Goal: Task Accomplishment & Management: Complete application form

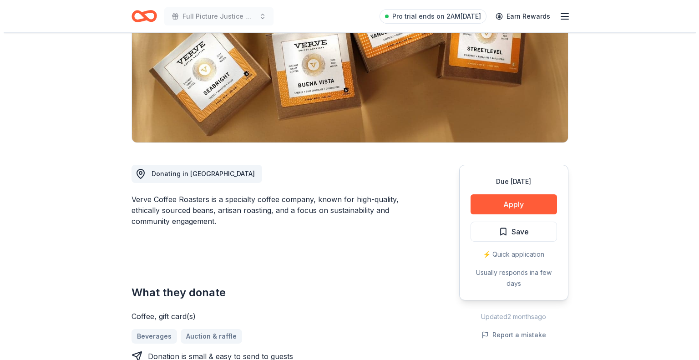
scroll to position [134, 0]
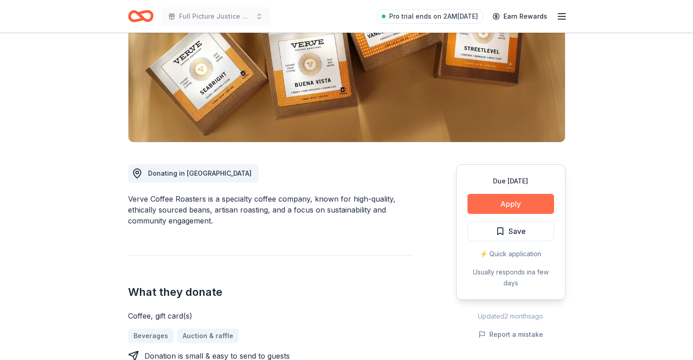
click at [506, 202] on button "Apply" at bounding box center [510, 204] width 87 height 20
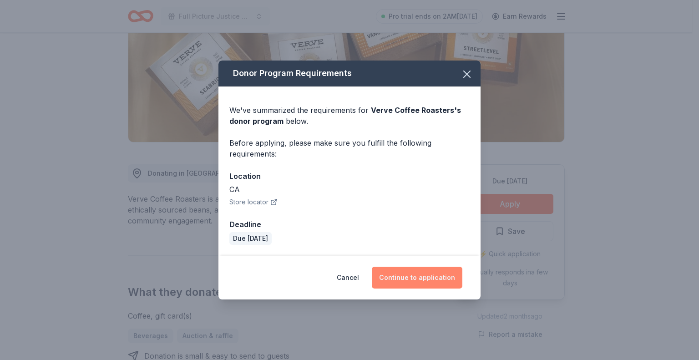
click at [416, 279] on button "Continue to application" at bounding box center [417, 278] width 91 height 22
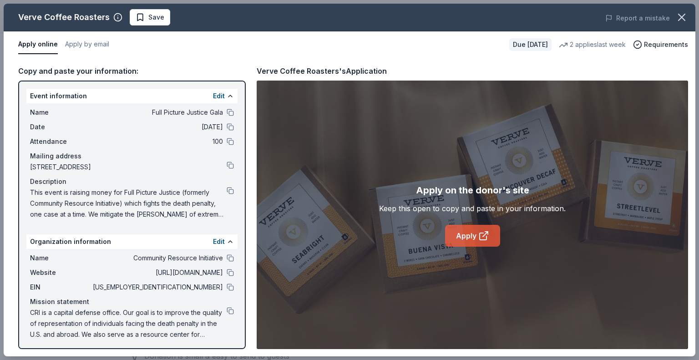
click at [467, 233] on link "Apply" at bounding box center [472, 236] width 55 height 22
click at [86, 43] on button "Apply by email" at bounding box center [87, 44] width 44 height 19
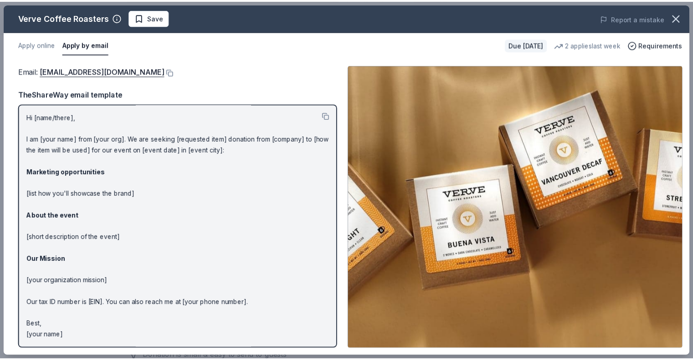
scroll to position [0, 0]
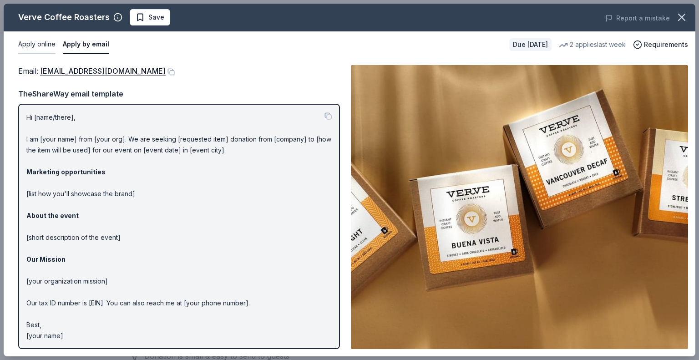
click at [25, 44] on button "Apply online" at bounding box center [36, 44] width 37 height 19
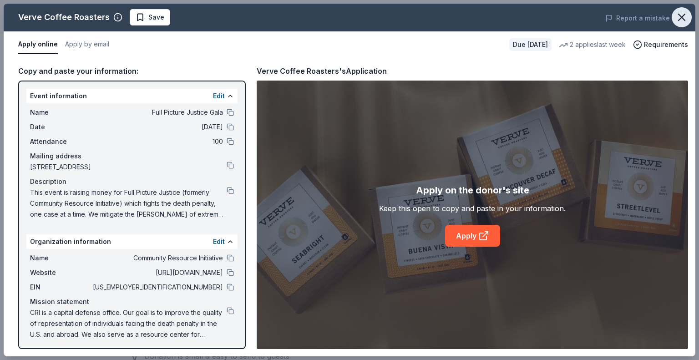
click at [682, 15] on icon "button" at bounding box center [682, 17] width 13 height 13
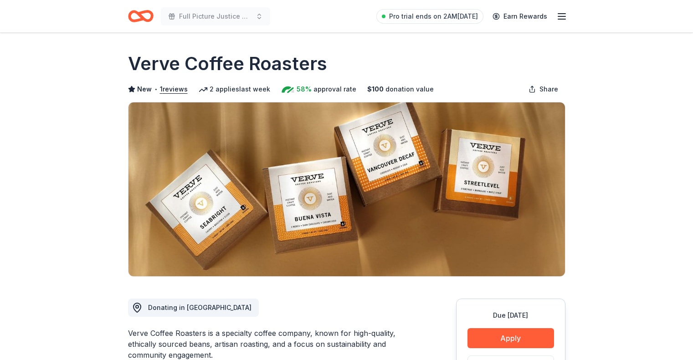
click at [143, 14] on icon "Home" at bounding box center [140, 15] width 25 height 21
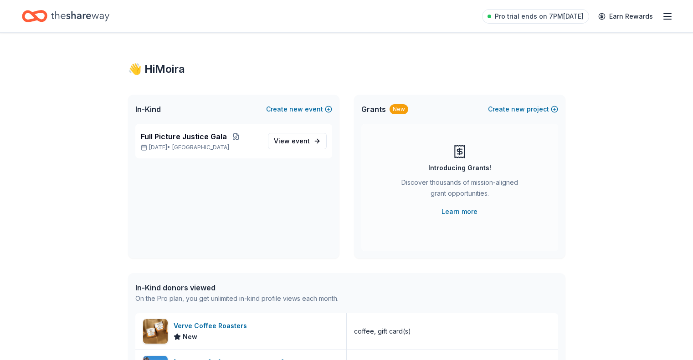
click at [93, 17] on icon "Home" at bounding box center [80, 16] width 58 height 19
click at [79, 14] on icon "Home" at bounding box center [80, 16] width 58 height 19
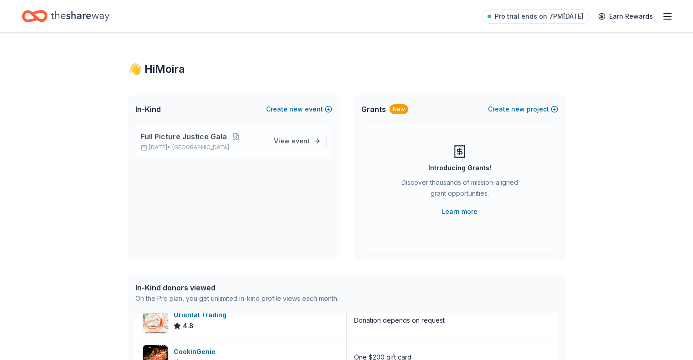
click at [215, 141] on span "Full Picture Justice Gala" at bounding box center [184, 136] width 86 height 11
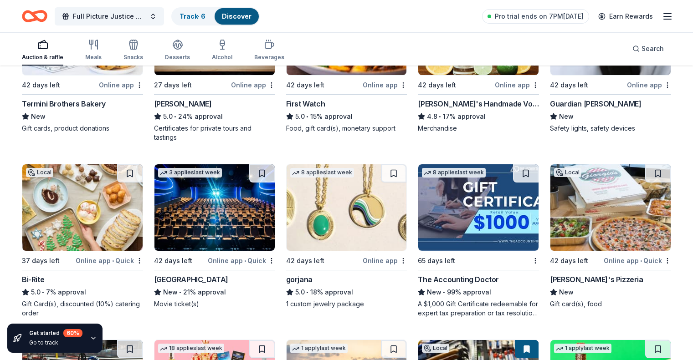
scroll to position [1392, 0]
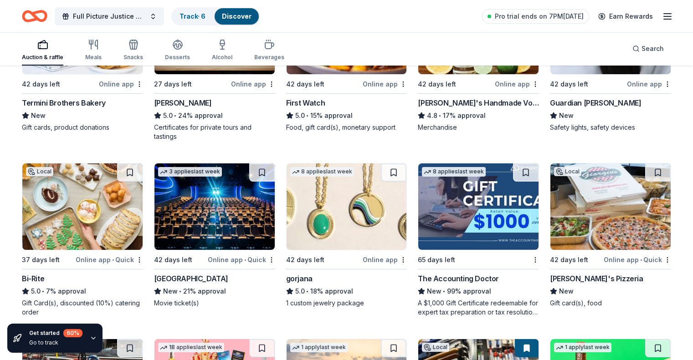
click at [97, 204] on img at bounding box center [82, 206] width 120 height 87
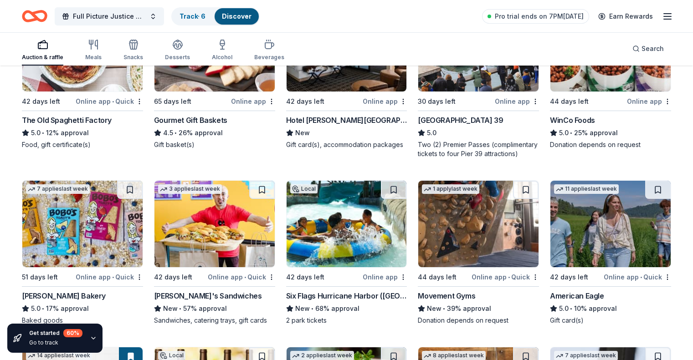
scroll to position [1032, 0]
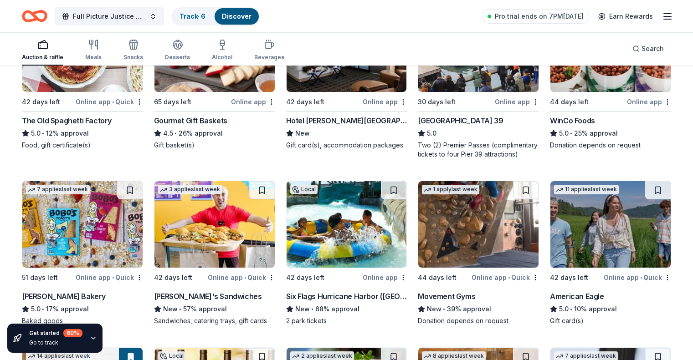
click at [470, 215] on img at bounding box center [478, 224] width 120 height 87
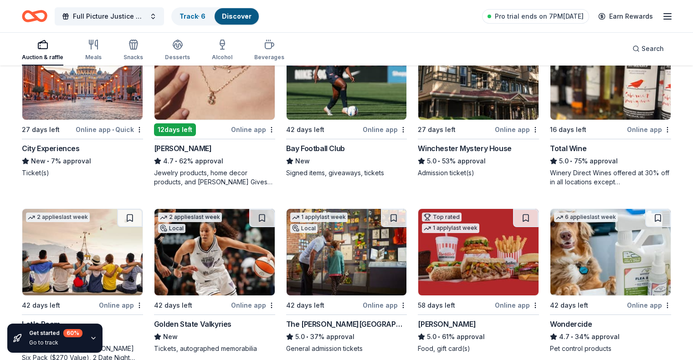
scroll to position [0, 0]
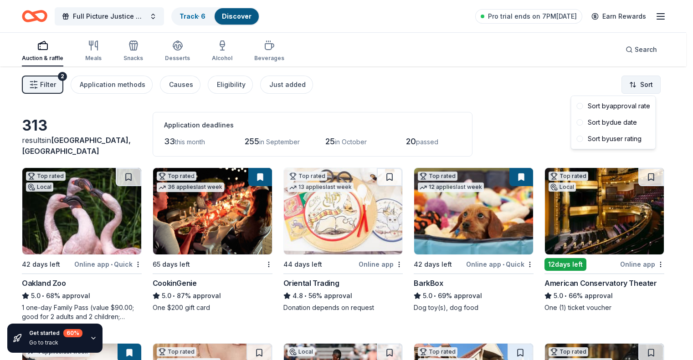
click at [634, 84] on html "42% Full Picture Justice Gala Track · 6 Discover Pro trial ends on 7PM, 8/20 Ea…" at bounding box center [346, 180] width 693 height 360
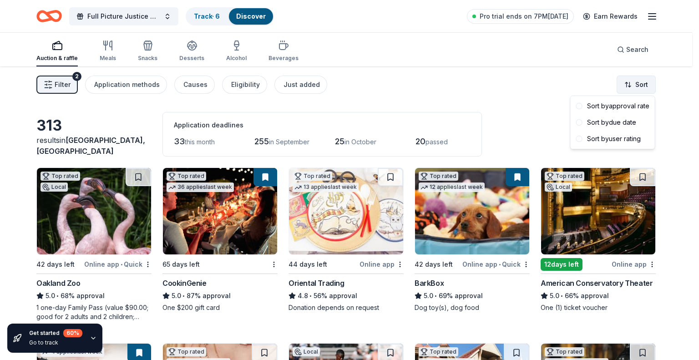
click at [634, 84] on html "42% Full Picture Justice Gala Track · 6 Discover Pro trial ends on 7PM, 8/20 Ea…" at bounding box center [349, 180] width 699 height 360
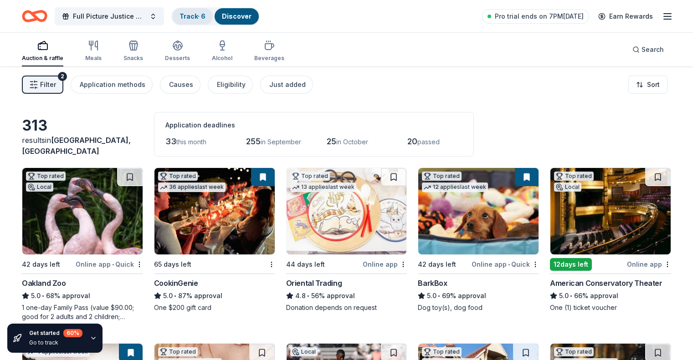
click at [203, 15] on link "Track · 6" at bounding box center [192, 16] width 26 height 8
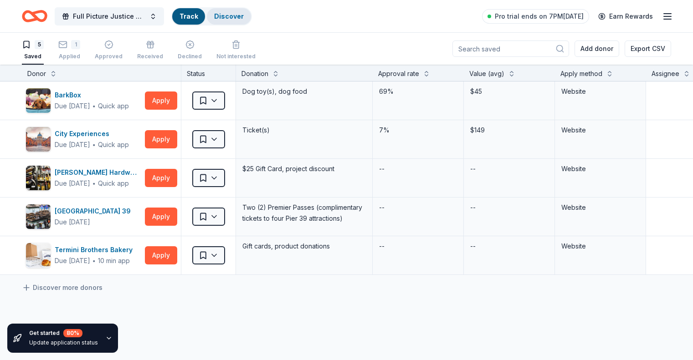
scroll to position [0, 0]
click at [98, 17] on span "Full Picture Justice Gala" at bounding box center [109, 16] width 73 height 11
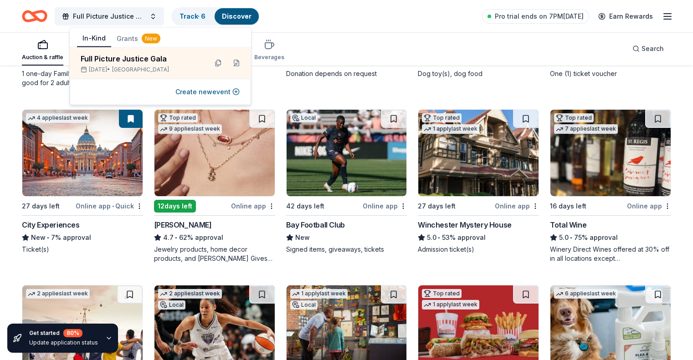
scroll to position [234, 0]
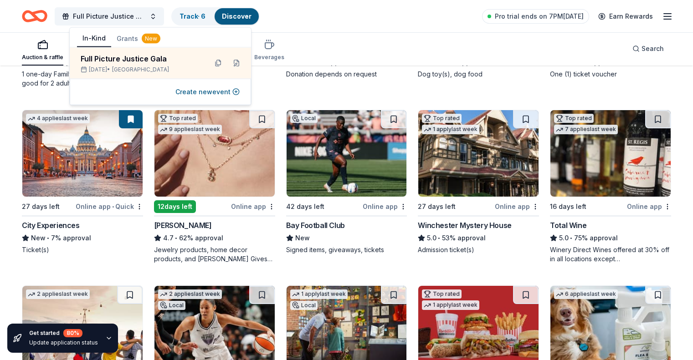
click at [474, 173] on img at bounding box center [478, 153] width 120 height 87
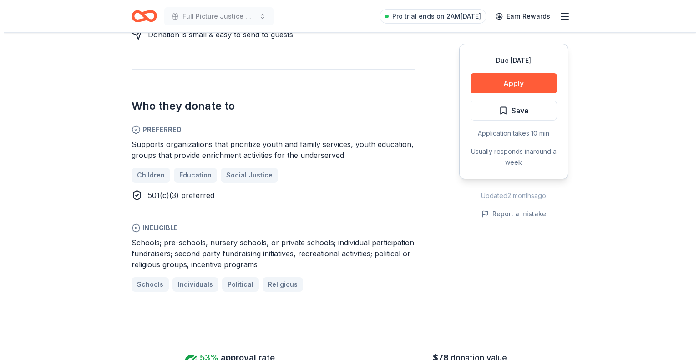
scroll to position [478, 0]
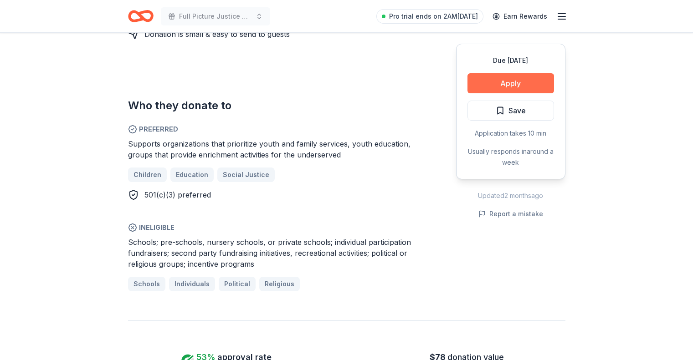
click at [509, 80] on button "Apply" at bounding box center [510, 83] width 87 height 20
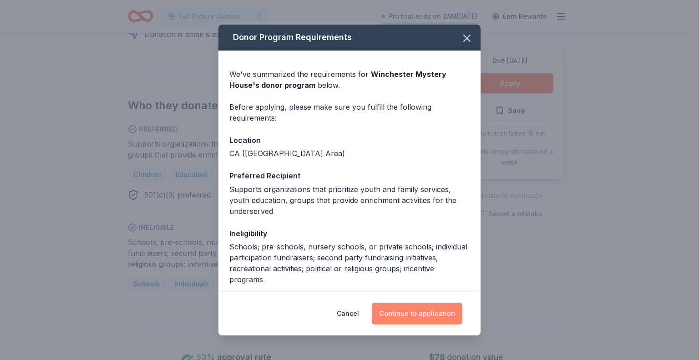
click at [413, 317] on button "Continue to application" at bounding box center [417, 314] width 91 height 22
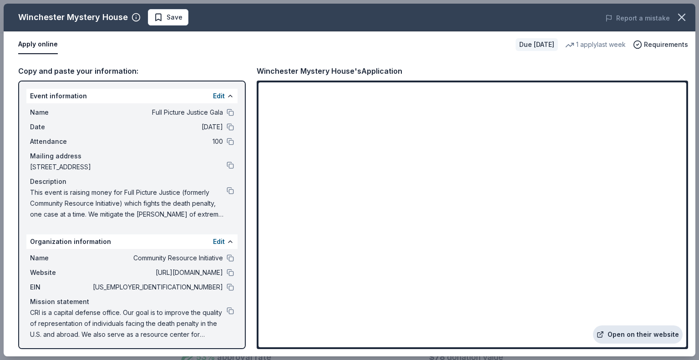
click at [627, 336] on link "Open on their website" at bounding box center [638, 335] width 90 height 18
